Goal: Navigation & Orientation: Find specific page/section

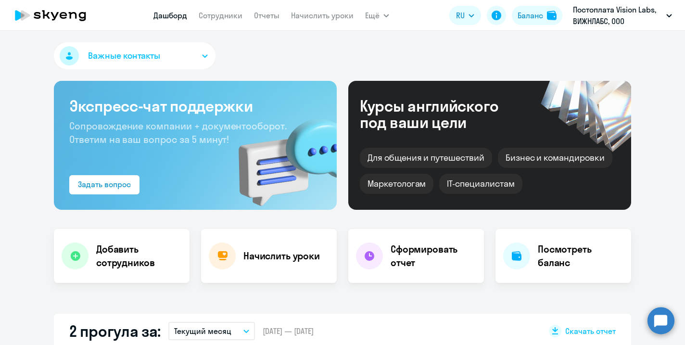
select select "30"
click at [379, 14] on button "Ещё" at bounding box center [377, 15] width 24 height 19
click at [385, 40] on link "Документооборот" at bounding box center [407, 43] width 65 height 10
